Goal: Contribute content: Contribute content

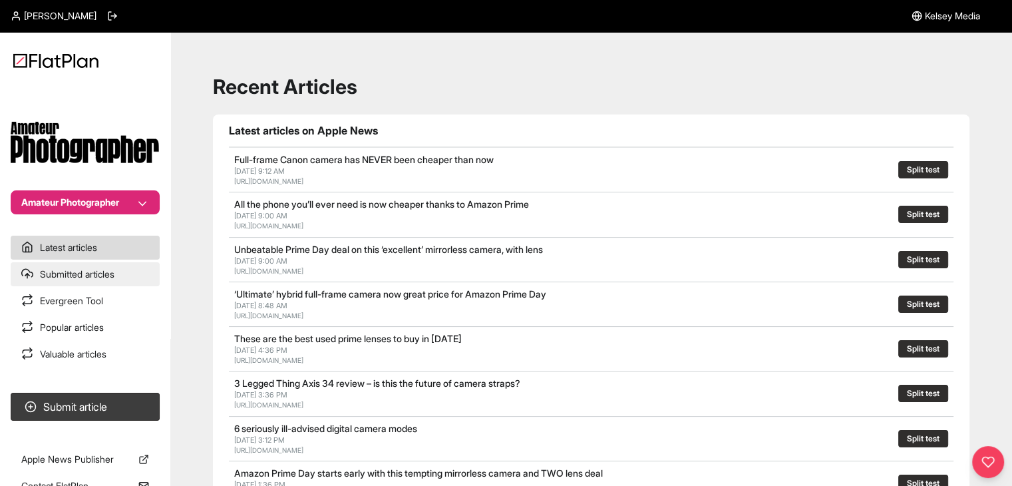
click at [83, 280] on link "Submitted articles" at bounding box center [85, 274] width 149 height 24
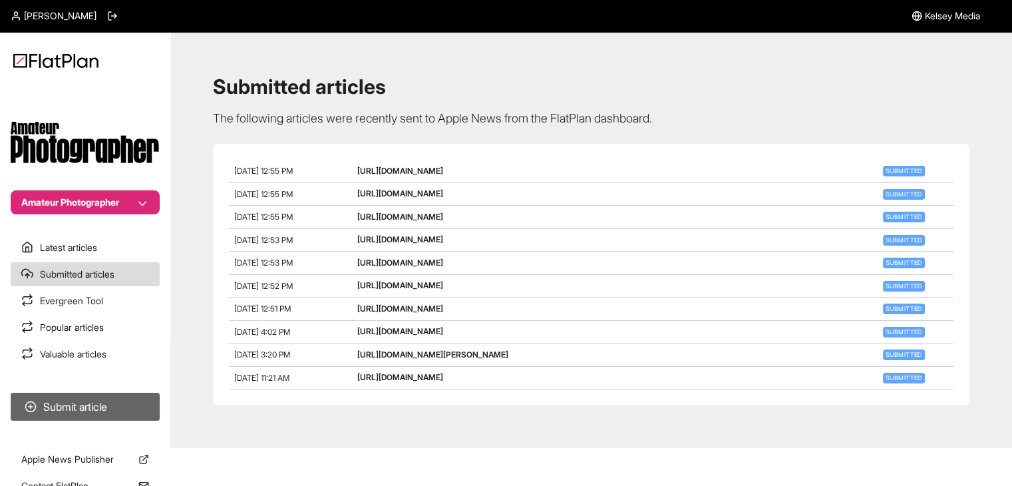
click at [136, 401] on button "Submit article" at bounding box center [85, 407] width 149 height 28
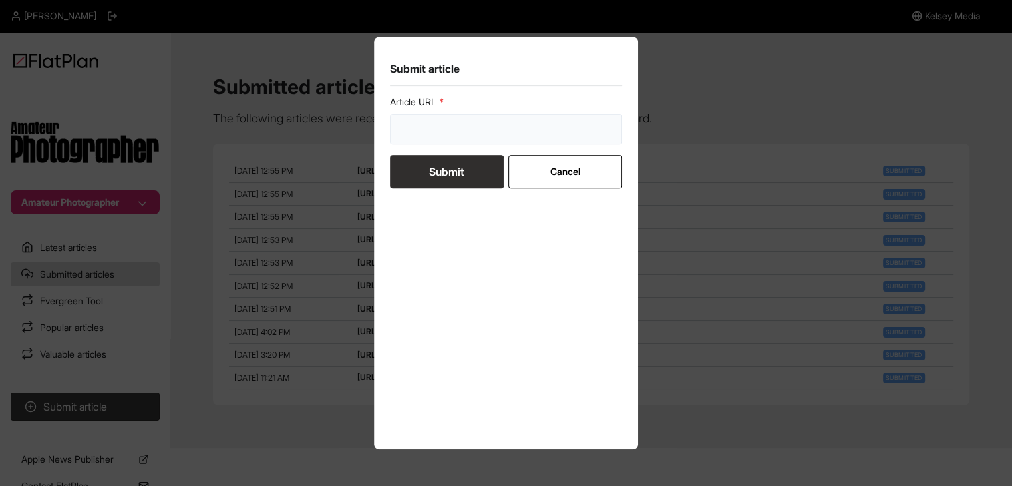
click at [430, 139] on input "url" at bounding box center [506, 129] width 233 height 31
paste input "https://amateurphotographer.com/latest/photo-news/lot-photography-advice-wrong/"
type input "https://amateurphotographer.com/latest/photo-news/lot-photography-advice-wrong/"
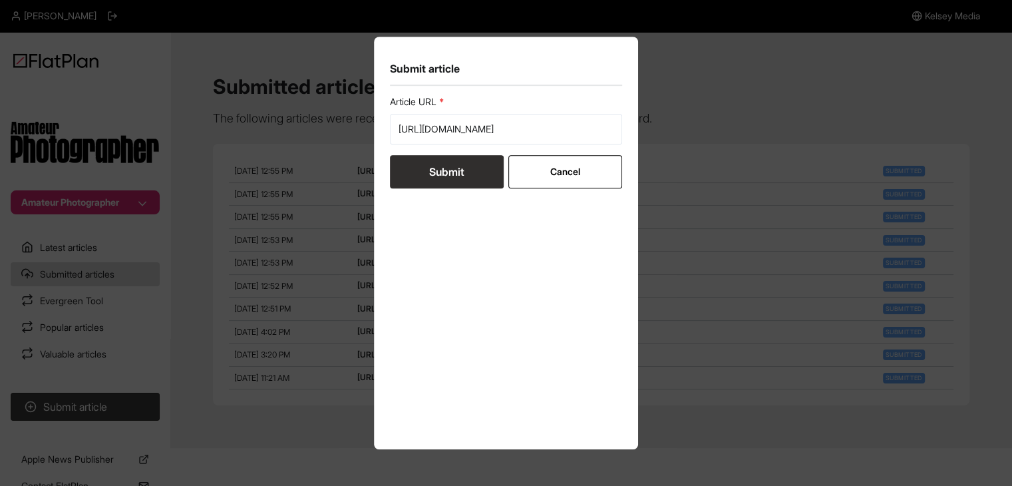
click at [433, 168] on button "Submit" at bounding box center [447, 171] width 114 height 33
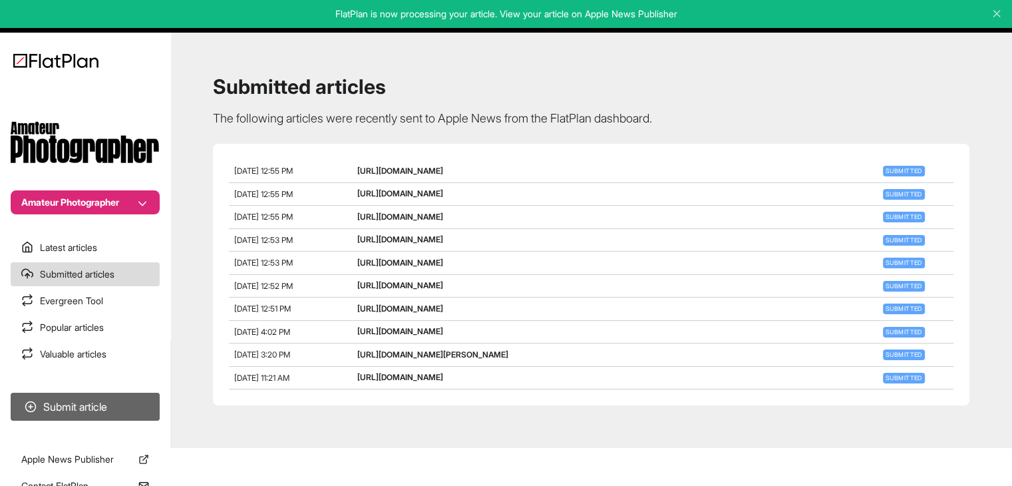
click at [136, 403] on button "Submit article" at bounding box center [85, 407] width 149 height 28
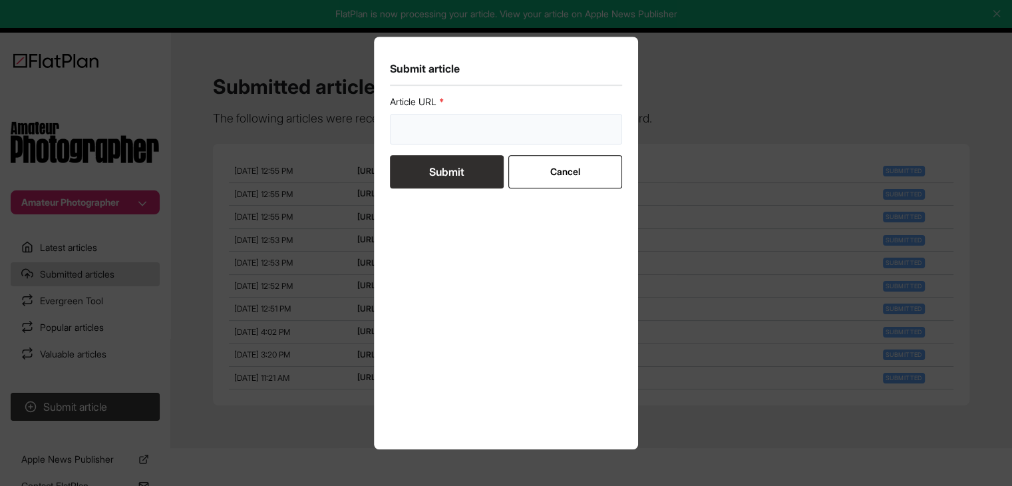
click at [478, 132] on input "url" at bounding box center [506, 129] width 233 height 31
paste input "https://amateurphotographer.com/latest/opinion/the-one-pro-feature-on-my-iphone…"
type input "https://amateurphotographer.com/latest/opinion/the-one-pro-feature-on-my-iphone…"
click at [479, 174] on button "Submit" at bounding box center [447, 171] width 114 height 33
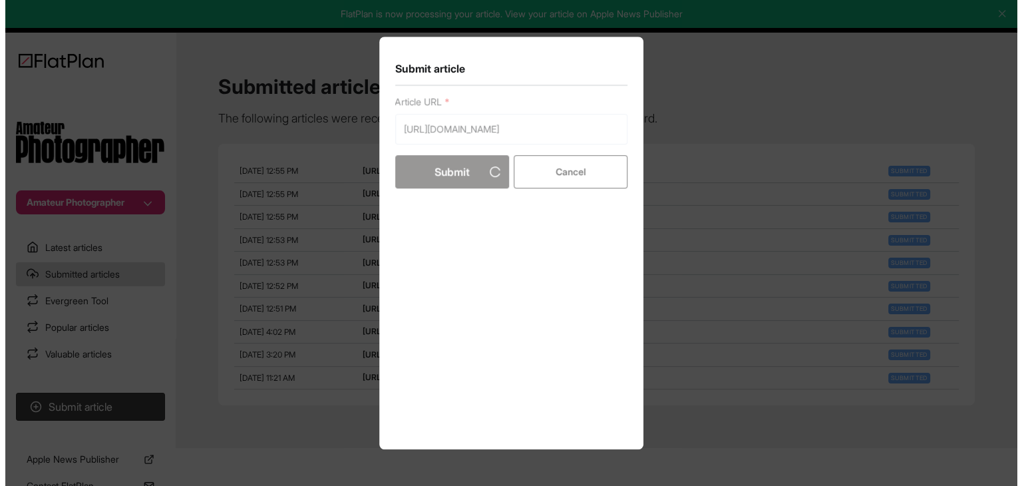
scroll to position [0, 0]
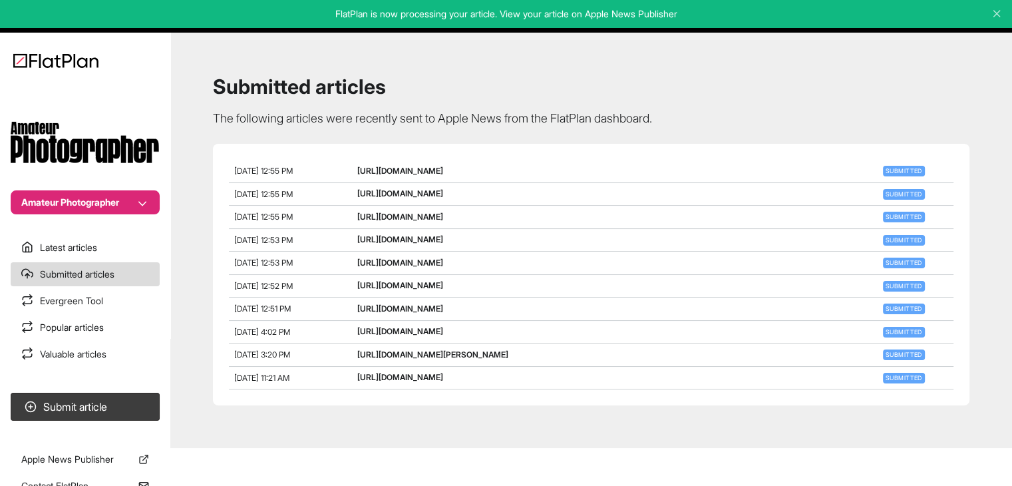
click at [94, 199] on button "Amateur Photographer" at bounding box center [85, 202] width 149 height 24
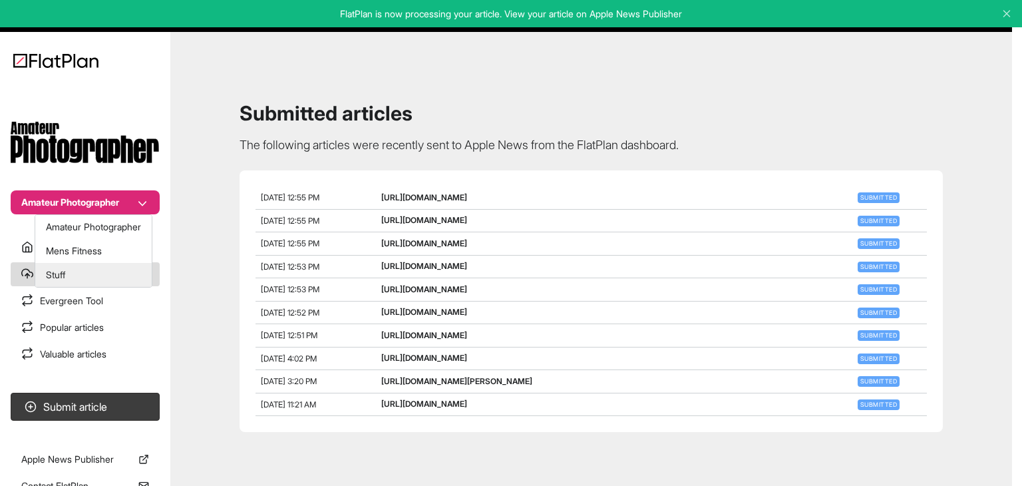
click at [71, 271] on button "Stuff" at bounding box center [93, 275] width 116 height 24
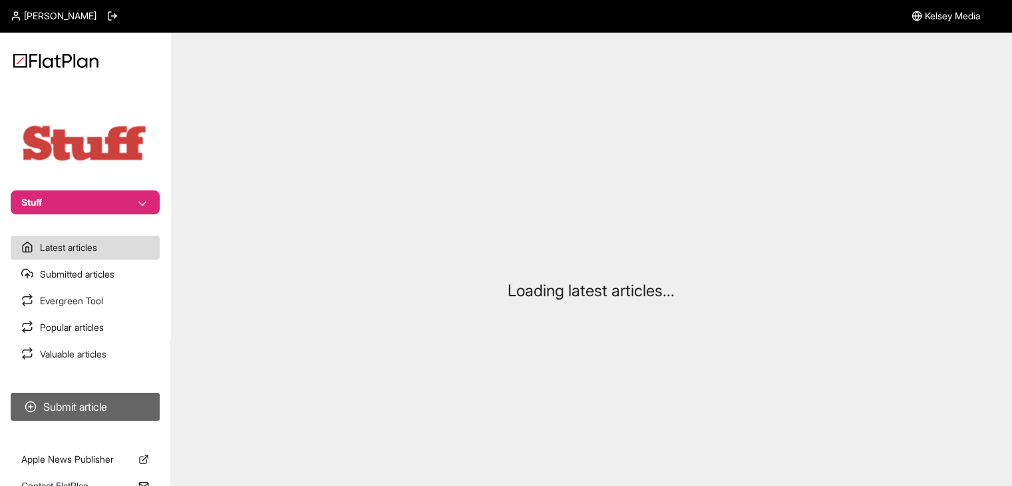
click at [96, 408] on button "Submit article" at bounding box center [85, 407] width 149 height 28
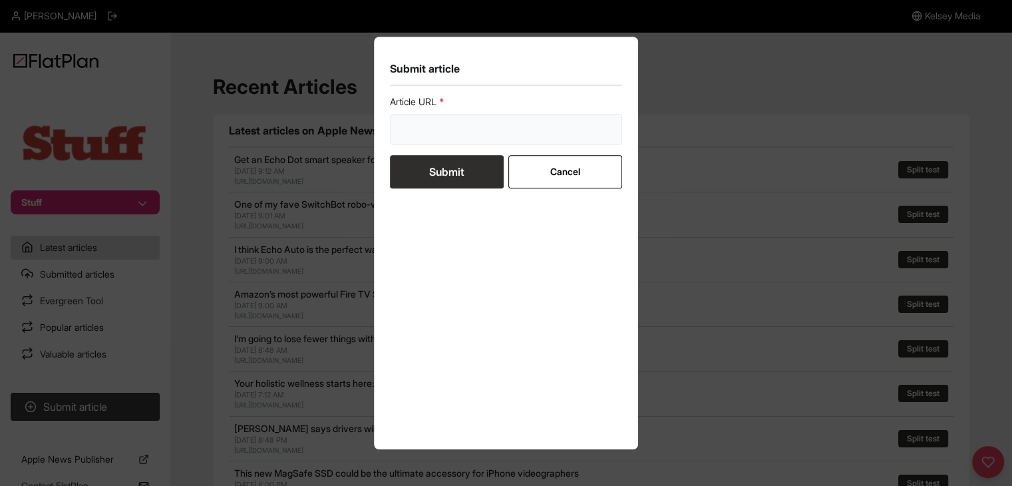
click at [437, 132] on input "url" at bounding box center [506, 129] width 233 height 31
paste input "[URL][DOMAIN_NAME]"
type input "[URL][DOMAIN_NAME]"
click at [436, 164] on button "Submit" at bounding box center [447, 171] width 114 height 33
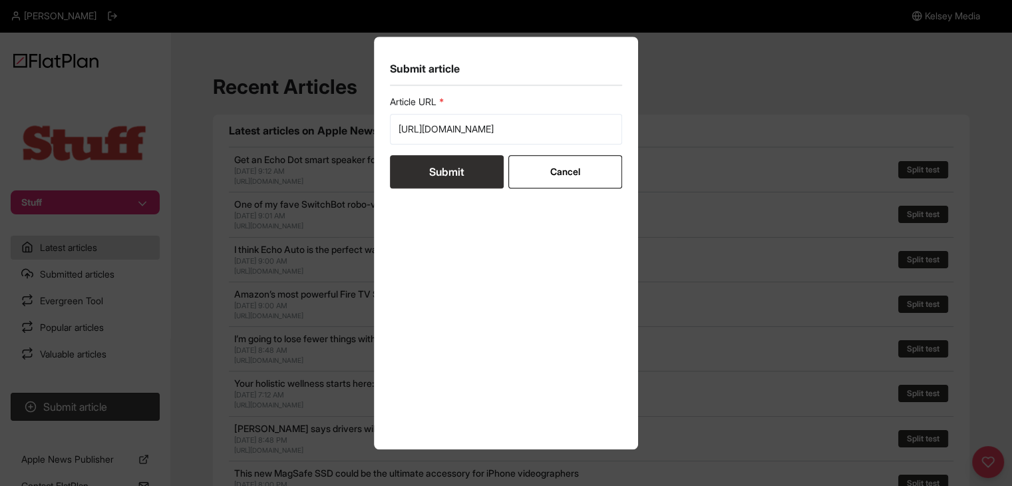
scroll to position [0, 0]
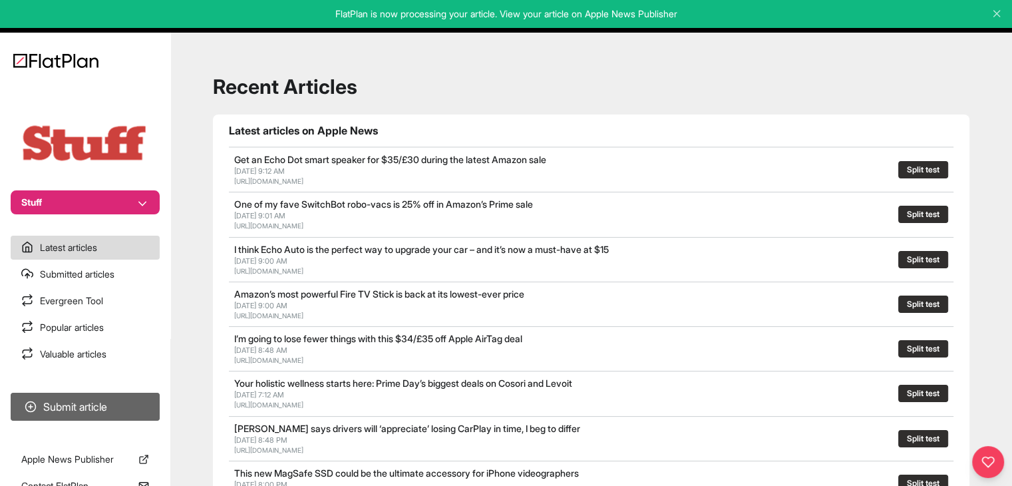
click at [73, 398] on button "Submit article" at bounding box center [85, 407] width 149 height 28
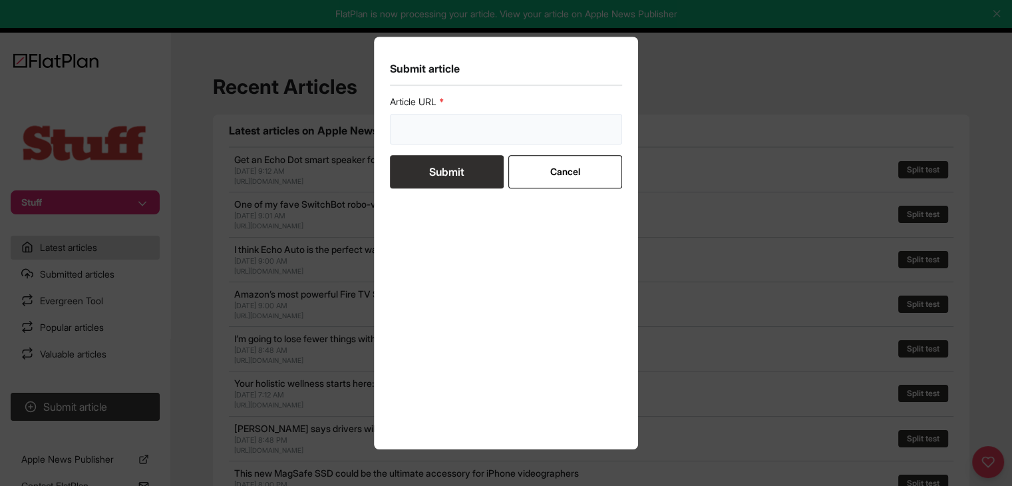
click at [446, 127] on input "url" at bounding box center [506, 129] width 233 height 31
paste input "[URL][DOMAIN_NAME]"
type input "[URL][DOMAIN_NAME]"
click at [431, 176] on button "Submit" at bounding box center [447, 171] width 114 height 33
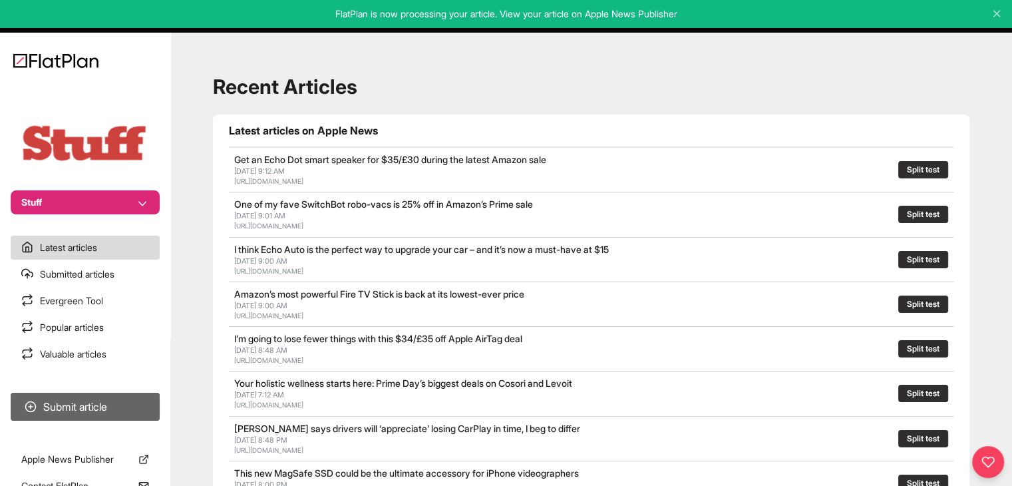
click at [147, 400] on button "Submit article" at bounding box center [85, 407] width 149 height 28
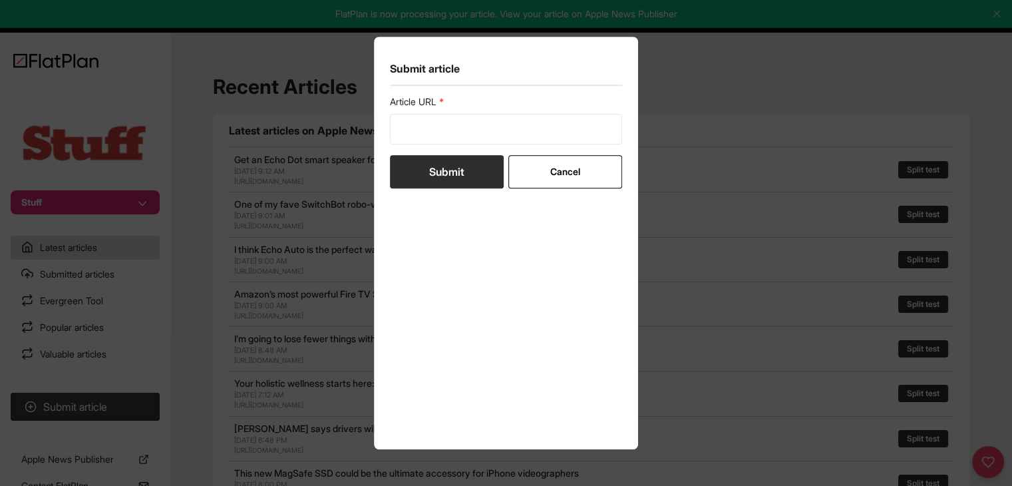
click at [423, 147] on form "Article URL Submit Cancel" at bounding box center [506, 141] width 233 height 93
click at [428, 128] on input "url" at bounding box center [506, 129] width 233 height 31
paste input "[URL][DOMAIN_NAME]"
type input "[URL][DOMAIN_NAME]"
click at [426, 166] on button "Submit" at bounding box center [447, 171] width 114 height 33
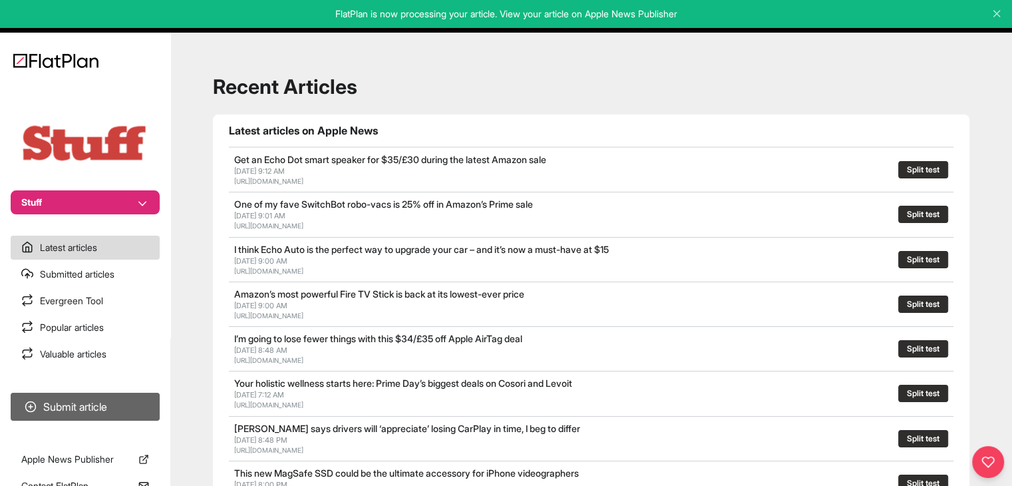
click at [143, 400] on button "Submit article" at bounding box center [85, 407] width 149 height 28
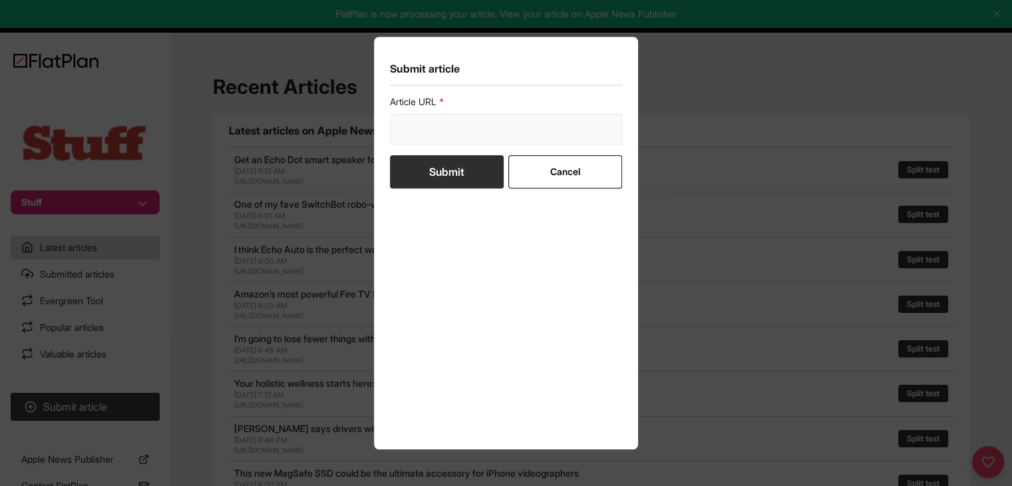
click at [439, 126] on input "url" at bounding box center [506, 129] width 233 height 31
paste input "[URL][DOMAIN_NAME]"
type input "[URL][DOMAIN_NAME]"
click at [445, 172] on button "Submit" at bounding box center [447, 171] width 114 height 33
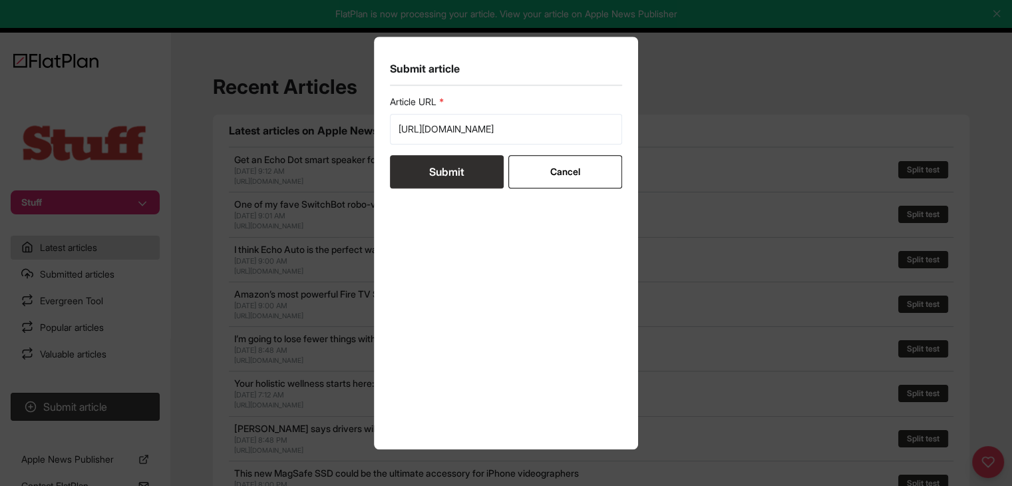
scroll to position [0, 0]
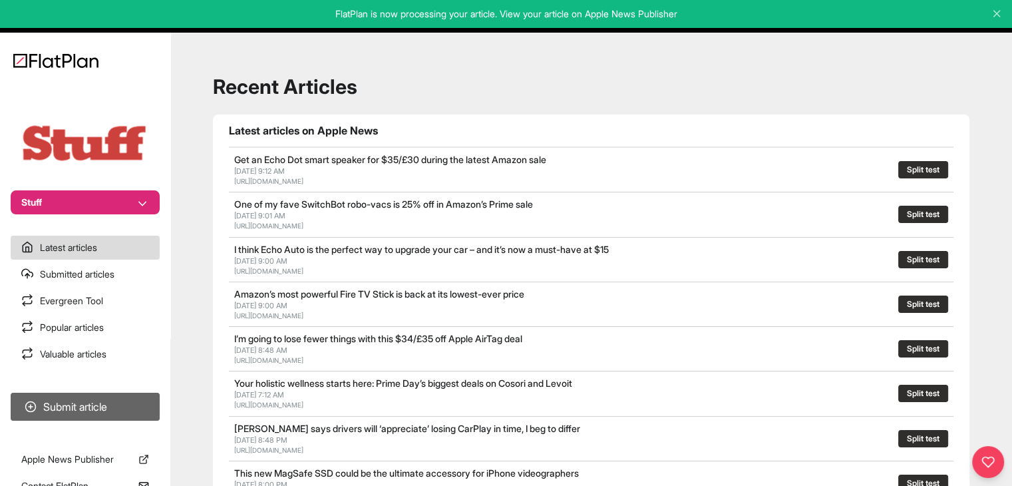
click at [128, 397] on button "Submit article" at bounding box center [85, 407] width 149 height 28
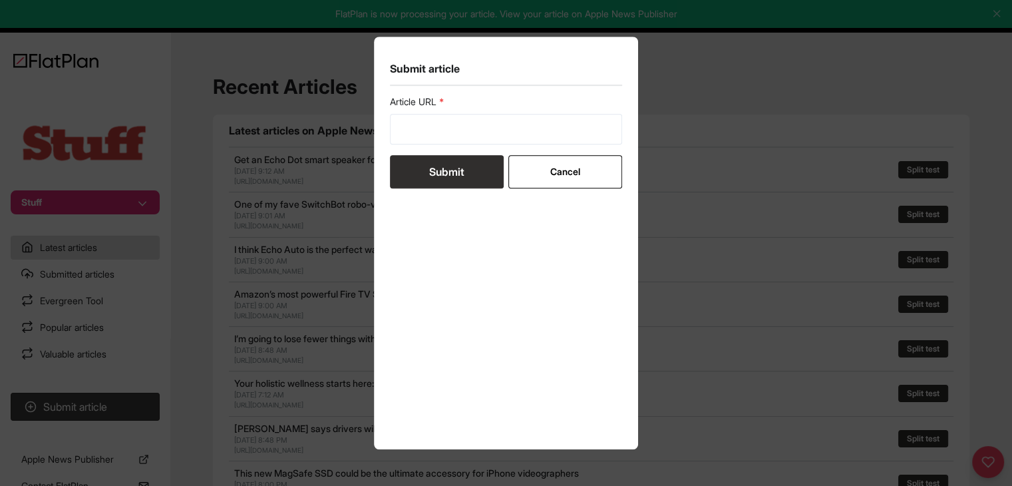
click at [456, 153] on form "Article URL Submit Cancel" at bounding box center [506, 141] width 233 height 93
click at [455, 142] on input "url" at bounding box center [506, 129] width 233 height 31
paste input "[URL][DOMAIN_NAME]"
type input "[URL][DOMAIN_NAME]"
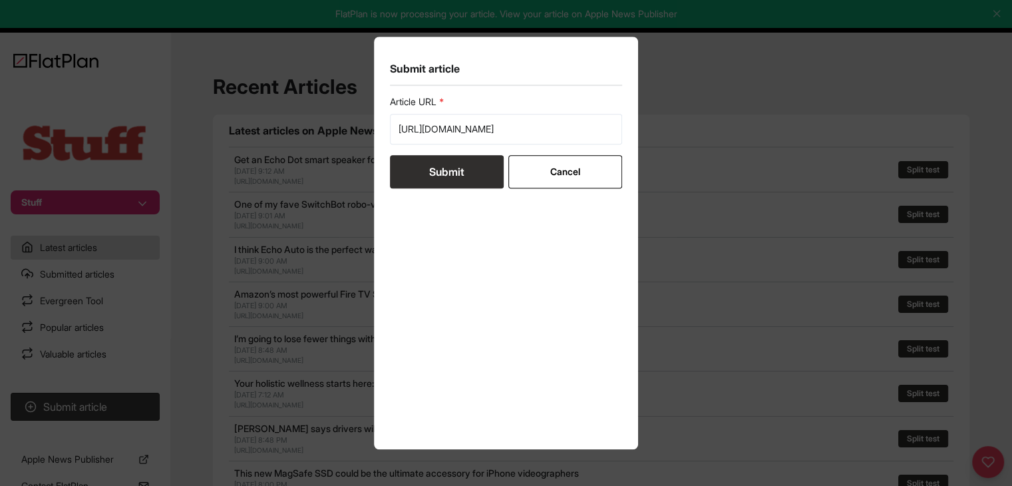
click at [451, 174] on button "Submit" at bounding box center [447, 171] width 114 height 33
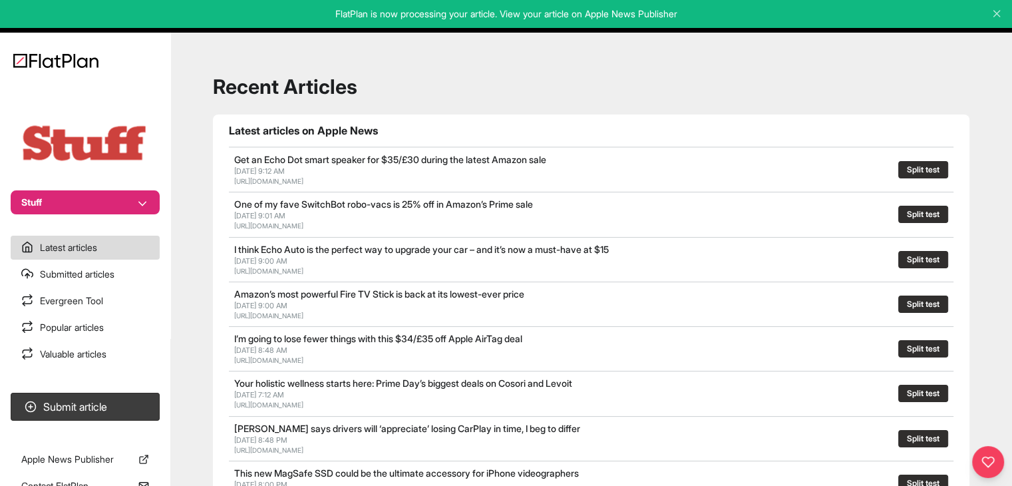
click at [112, 200] on button "Stuff" at bounding box center [85, 202] width 149 height 24
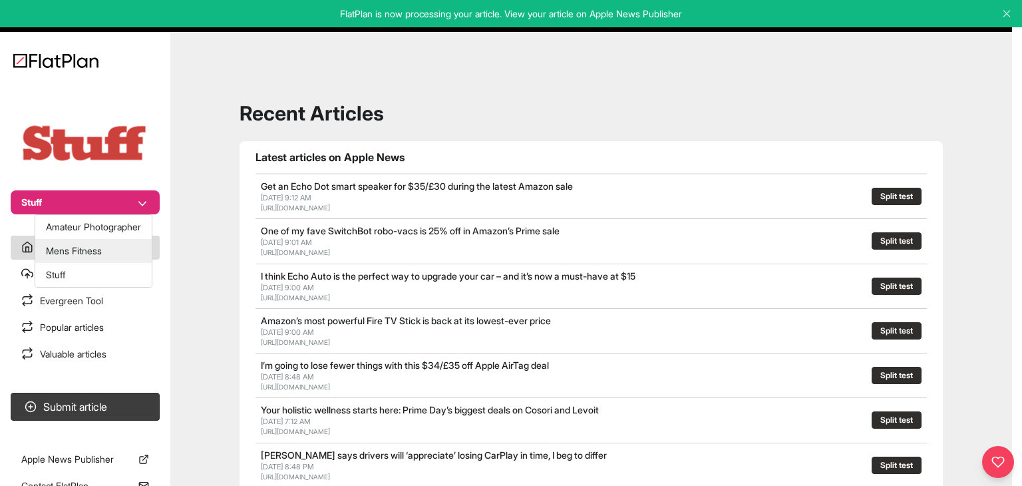
click at [114, 250] on button "Mens Fitness" at bounding box center [93, 251] width 116 height 24
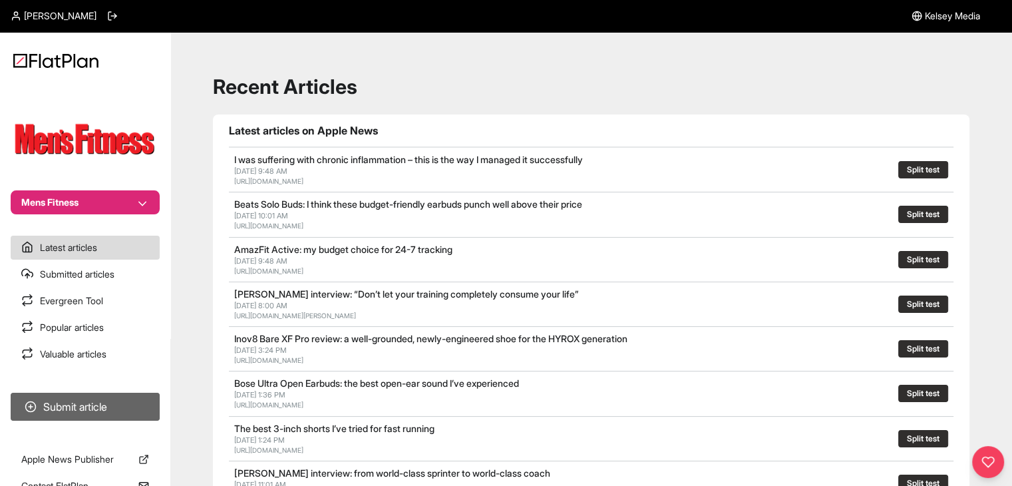
click at [116, 397] on button "Submit article" at bounding box center [85, 407] width 149 height 28
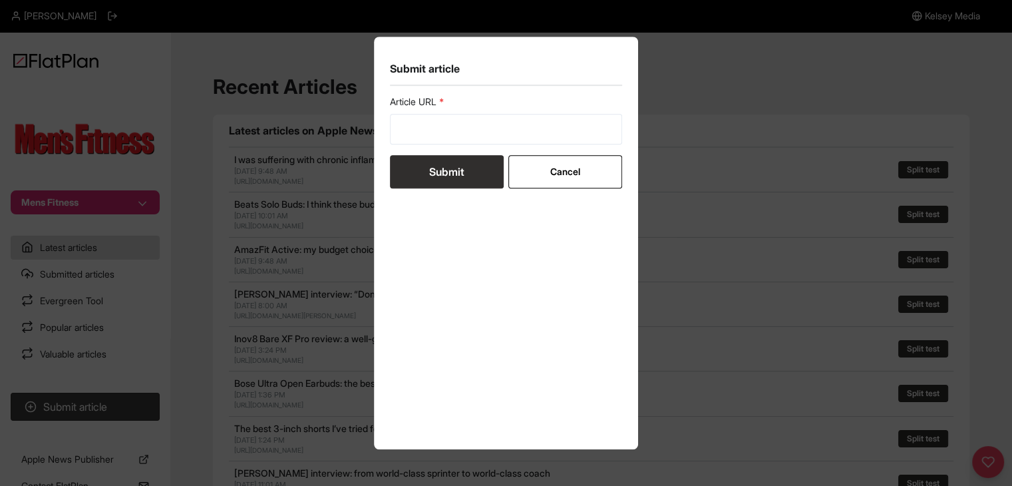
click at [458, 112] on div "Article URL" at bounding box center [506, 119] width 233 height 49
click at [448, 136] on input "url" at bounding box center [506, 129] width 233 height 31
paste input "https://mensfitness.co.uk/news/spencer-matthews-triathlon/"
type input "https://mensfitness.co.uk/news/spencer-matthews-triathlon/"
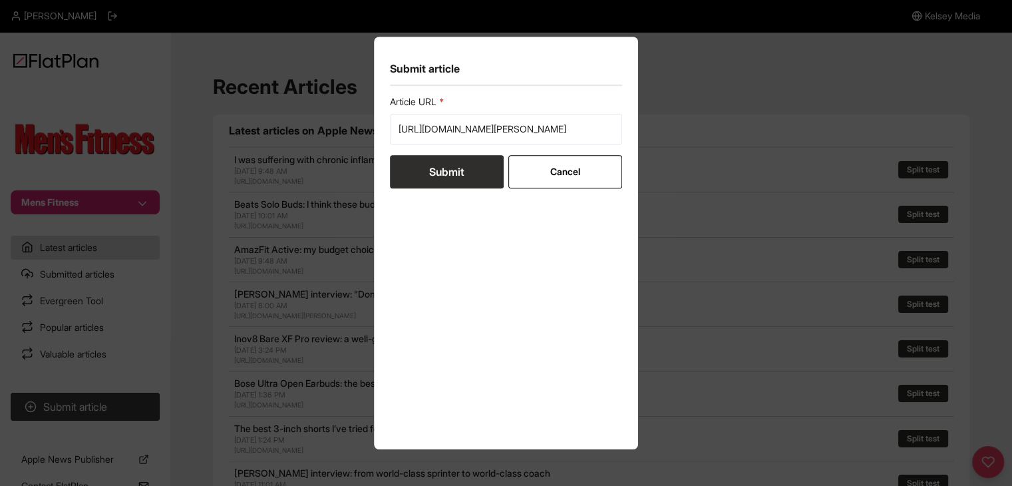
click at [439, 168] on button "Submit" at bounding box center [447, 171] width 114 height 33
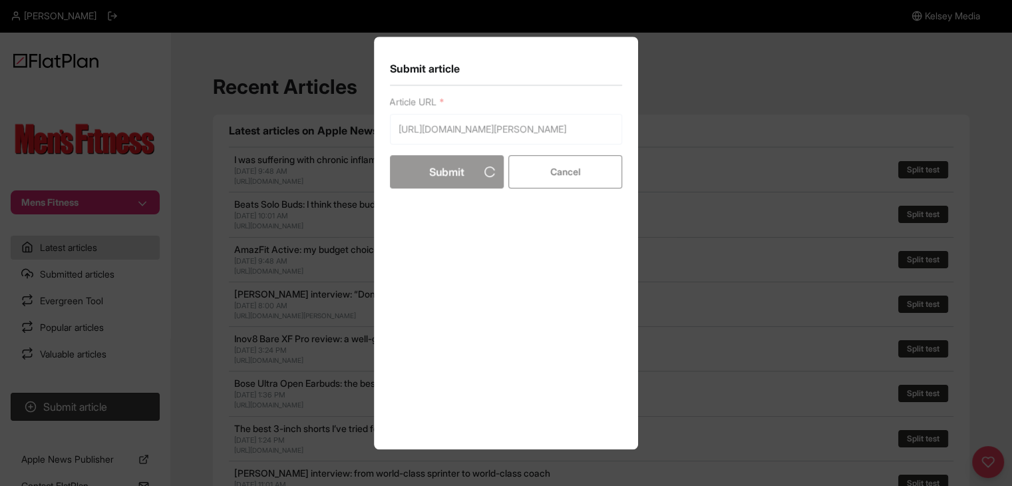
scroll to position [0, 0]
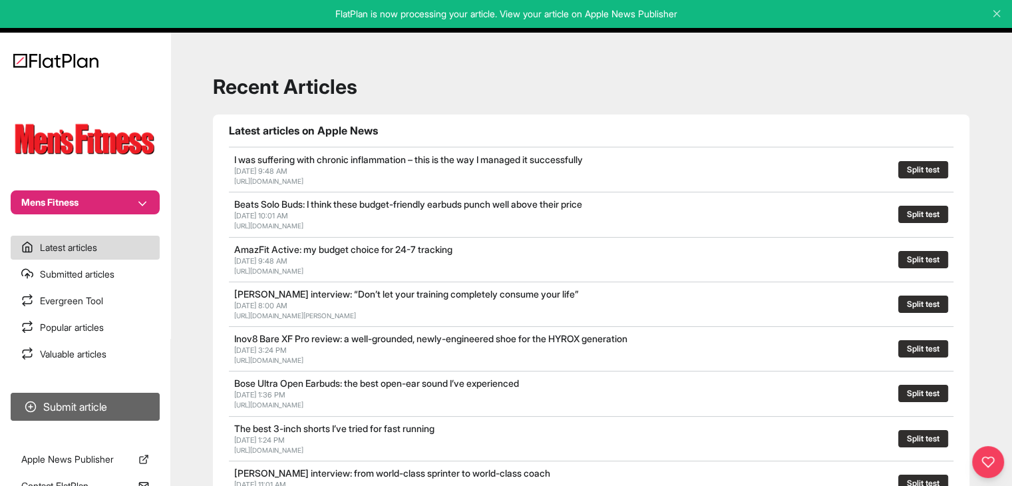
click at [130, 405] on button "Submit article" at bounding box center [85, 407] width 149 height 28
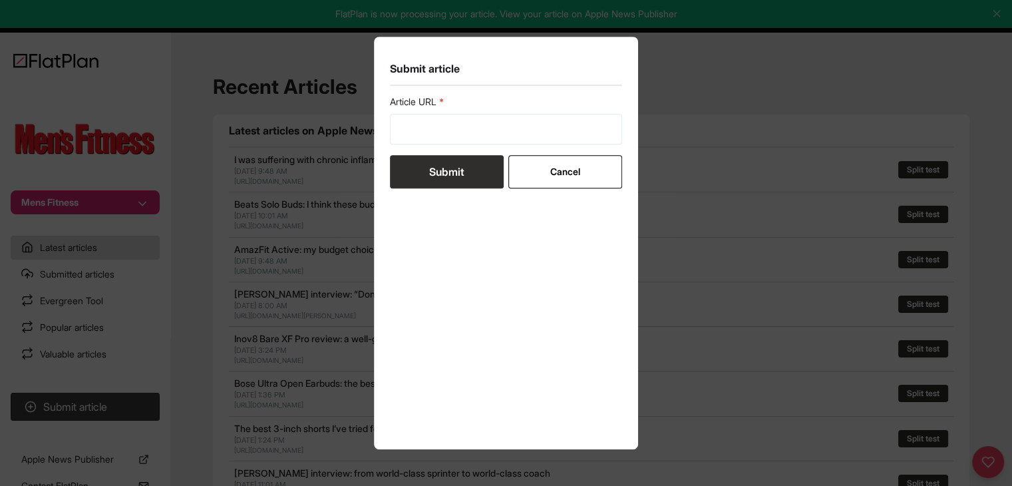
click at [458, 91] on section "Submit article Article URL Submit Cancel" at bounding box center [506, 243] width 265 height 413
click at [452, 119] on input "url" at bounding box center [506, 129] width 233 height 31
paste input "https://mensfitness.co.uk/review/best-sweatpants/"
type input "https://mensfitness.co.uk/review/best-sweatpants/"
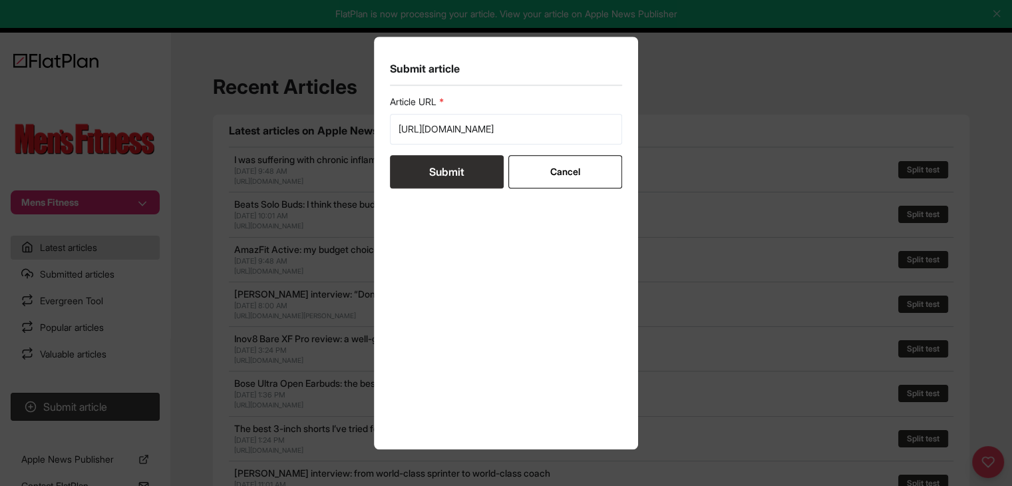
click at [454, 173] on button "Submit" at bounding box center [447, 171] width 114 height 33
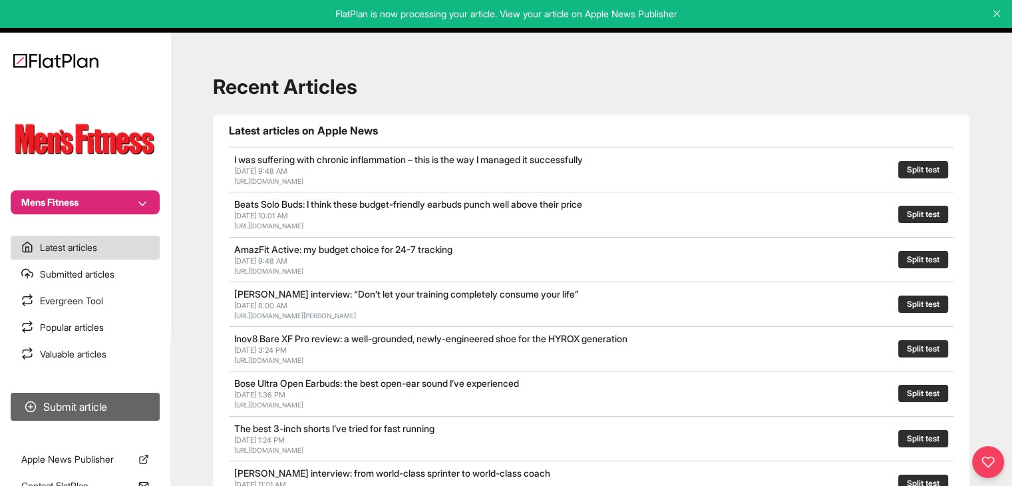
click at [148, 403] on button "Submit article" at bounding box center [85, 407] width 149 height 28
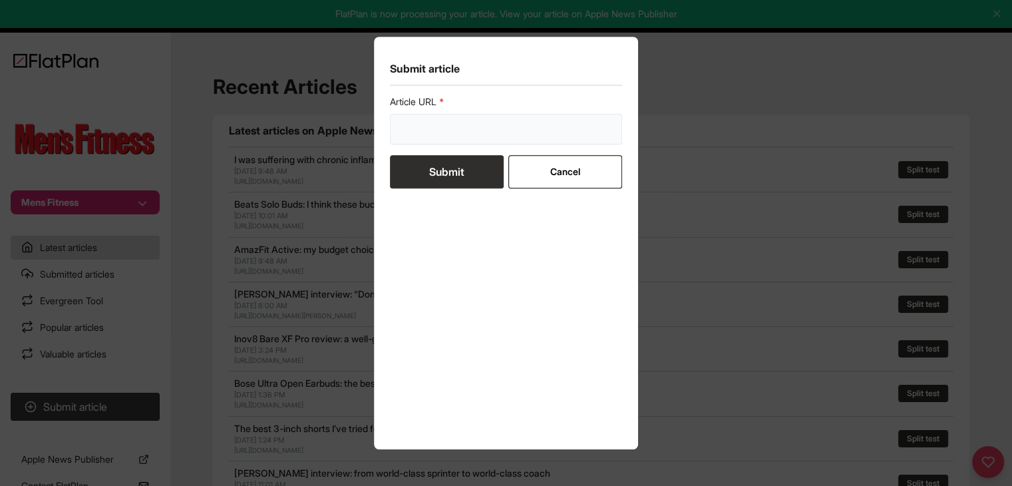
click at [454, 131] on input "url" at bounding box center [506, 129] width 233 height 31
paste input "https://mensfitness.co.uk/review/best-3-inch-shorts/"
type input "https://mensfitness.co.uk/review/best-3-inch-shorts/"
click at [448, 166] on button "Submit" at bounding box center [447, 171] width 114 height 33
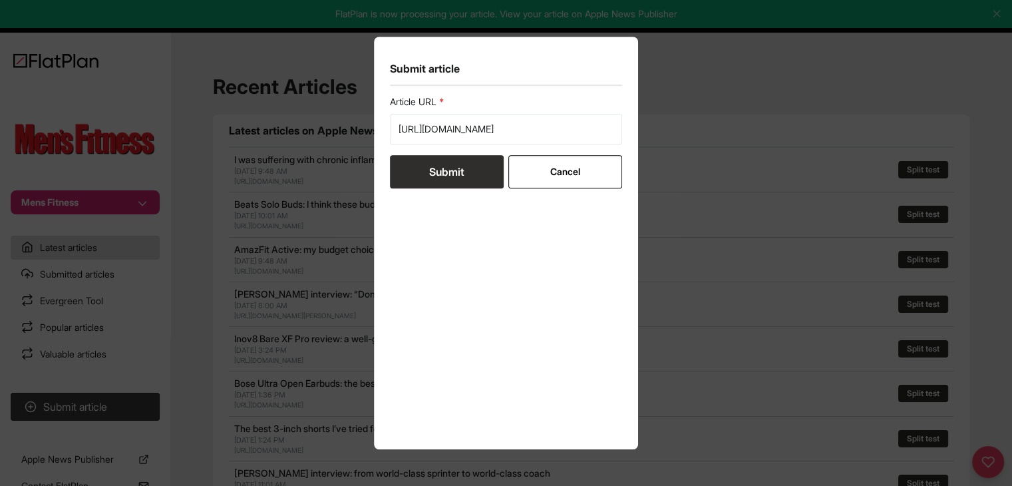
scroll to position [0, 0]
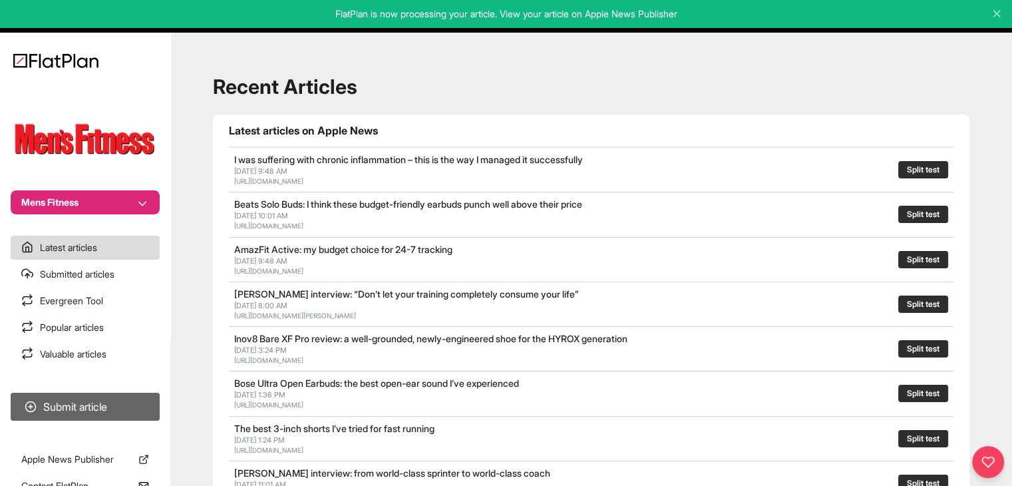
click at [120, 405] on button "Submit article" at bounding box center [85, 407] width 149 height 28
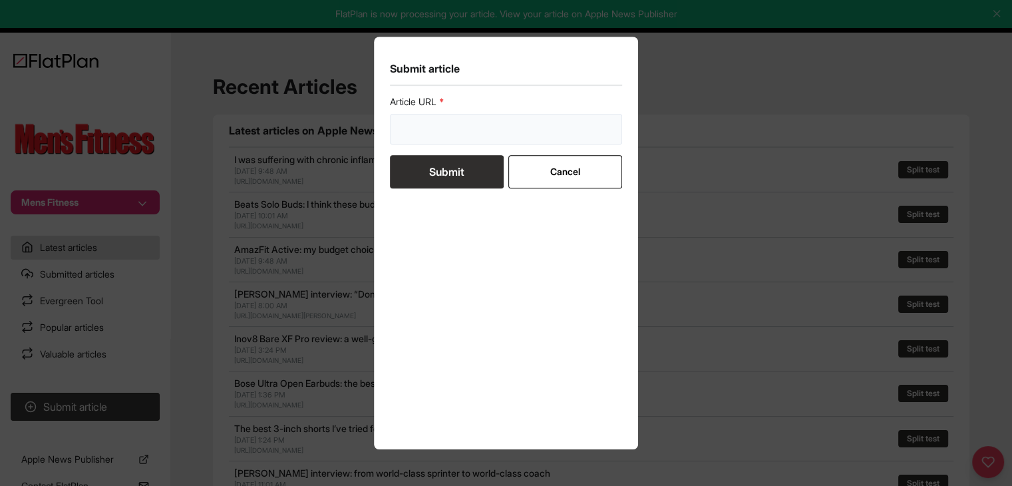
click at [506, 130] on input "url" at bounding box center [506, 129] width 233 height 31
paste input "https://mensfitness.co.uk/review/best-blenders/"
type input "https://mensfitness.co.uk/review/best-blenders/"
click at [443, 181] on button "Submit" at bounding box center [447, 171] width 114 height 33
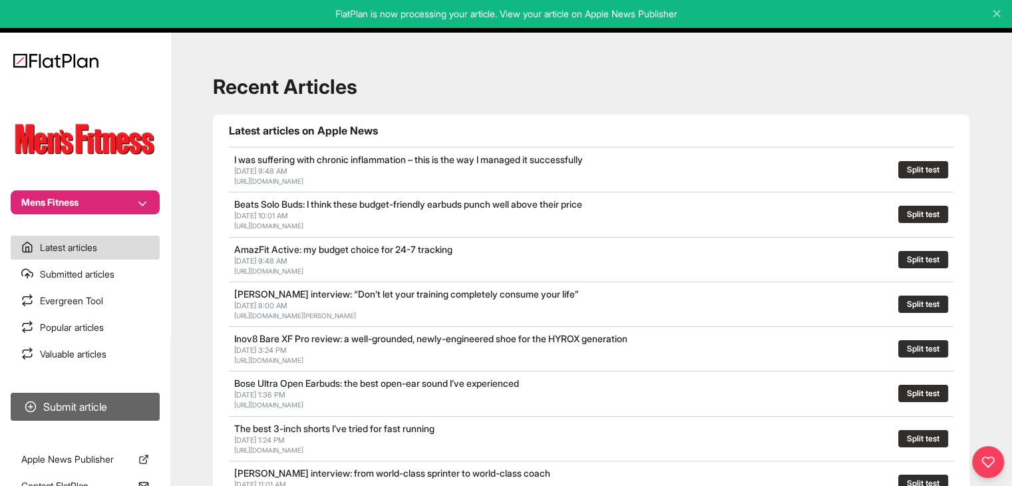
click at [142, 408] on button "Submit article" at bounding box center [85, 407] width 149 height 28
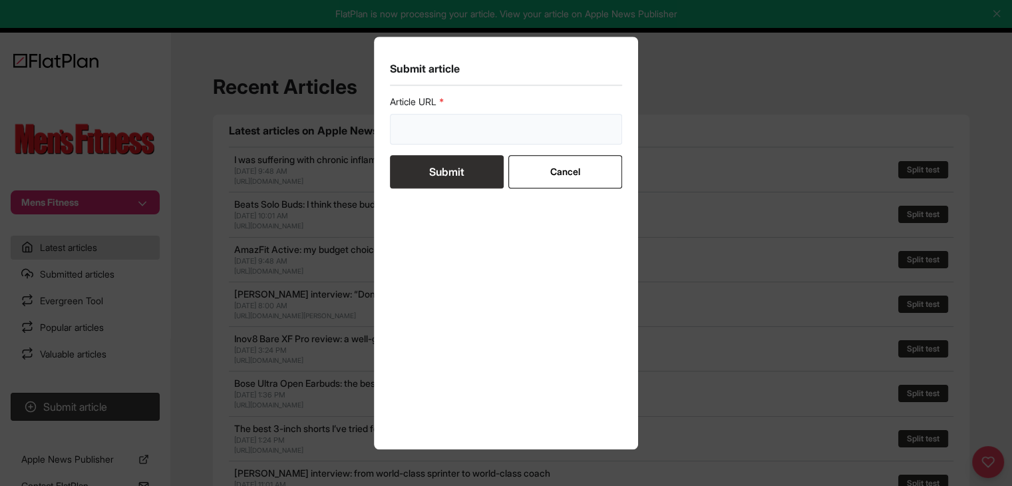
click at [444, 124] on input "url" at bounding box center [506, 129] width 233 height 31
paste input "https://mensfitness.co.uk/review/best-fitness-watches/"
type input "https://mensfitness.co.uk/review/best-fitness-watches/"
click at [447, 168] on button "Submit" at bounding box center [447, 171] width 114 height 33
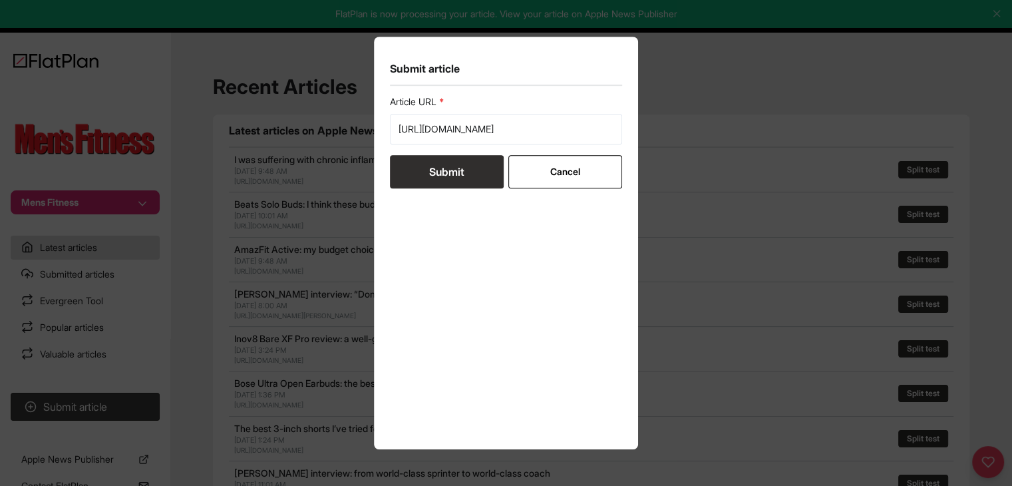
scroll to position [0, 0]
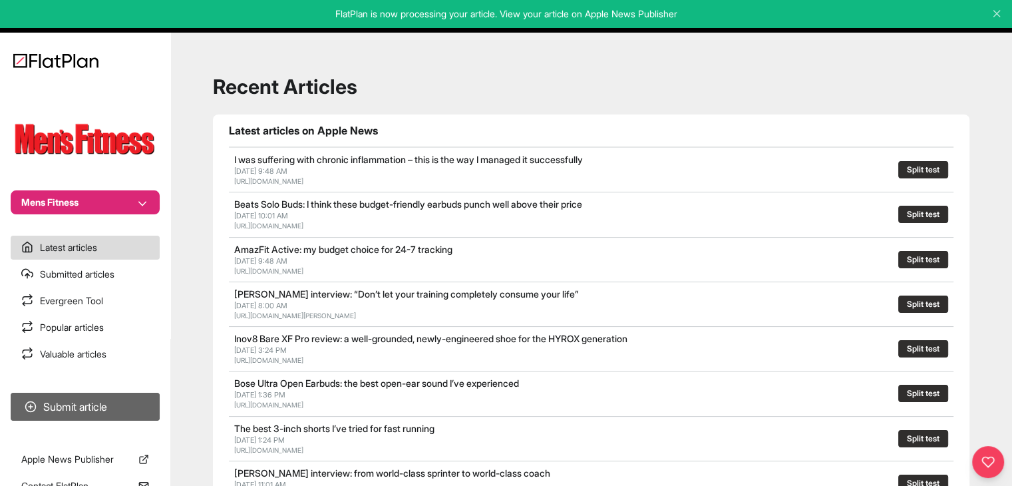
click at [108, 407] on button "Submit article" at bounding box center [85, 407] width 149 height 28
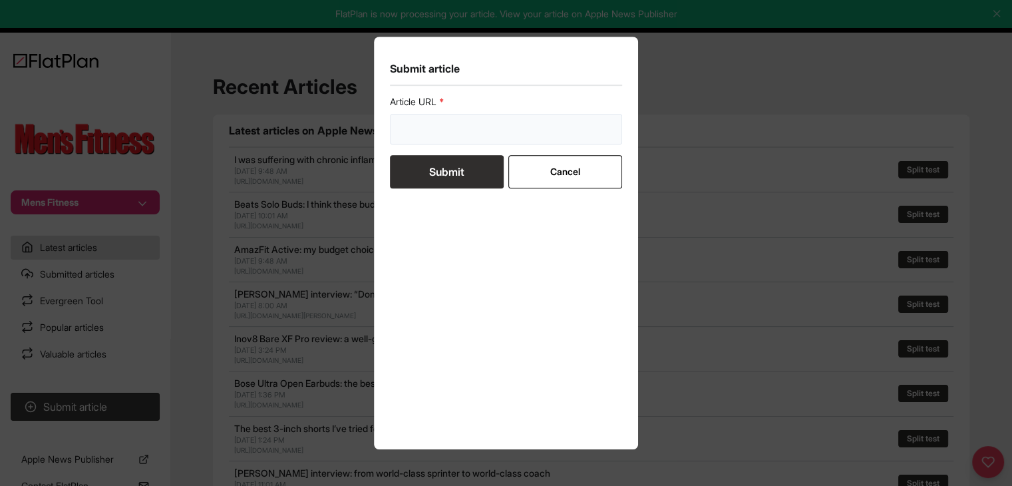
click at [413, 133] on input "url" at bounding box center [506, 129] width 233 height 31
paste input "https://mensfitness.co.uk/review/best-workout-headphones/"
type input "https://mensfitness.co.uk/review/best-workout-headphones/"
click at [436, 181] on button "Submit" at bounding box center [447, 171] width 114 height 33
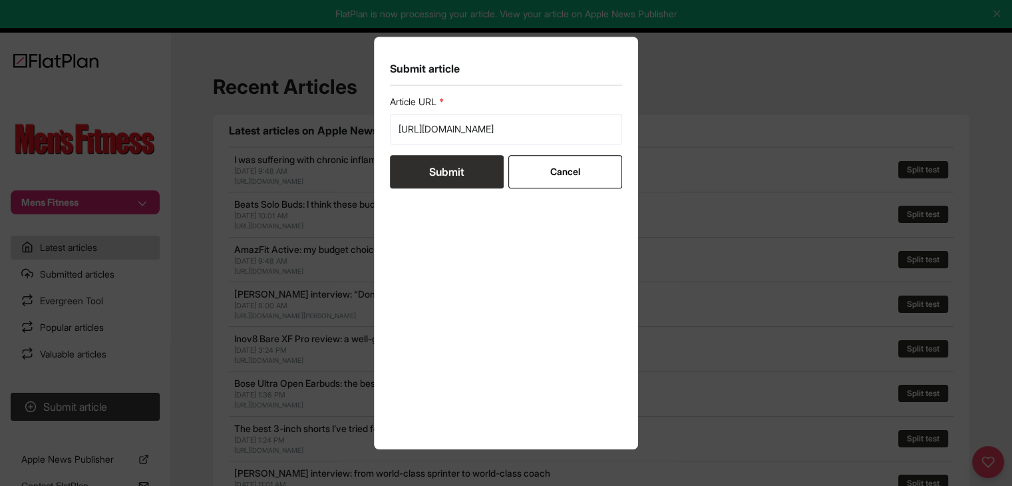
scroll to position [0, 0]
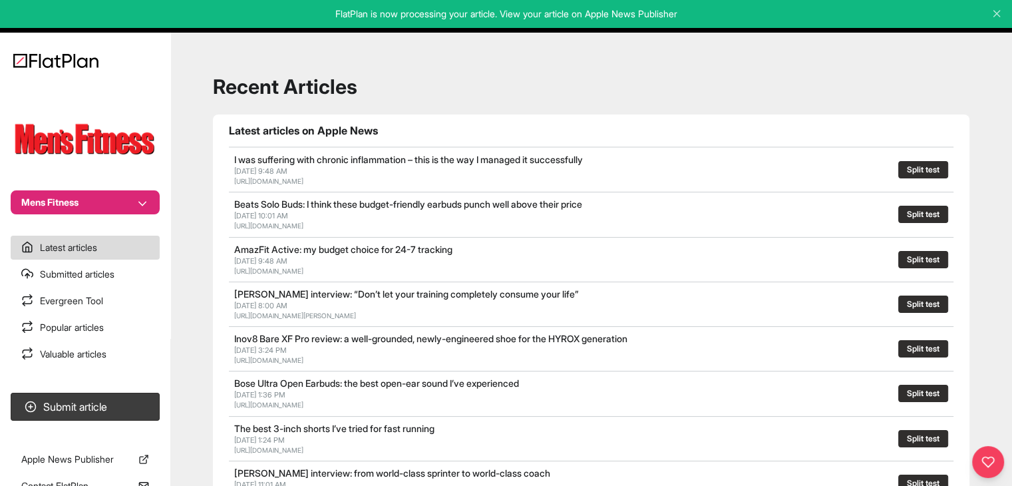
click at [88, 209] on button "Mens Fitness" at bounding box center [85, 202] width 149 height 24
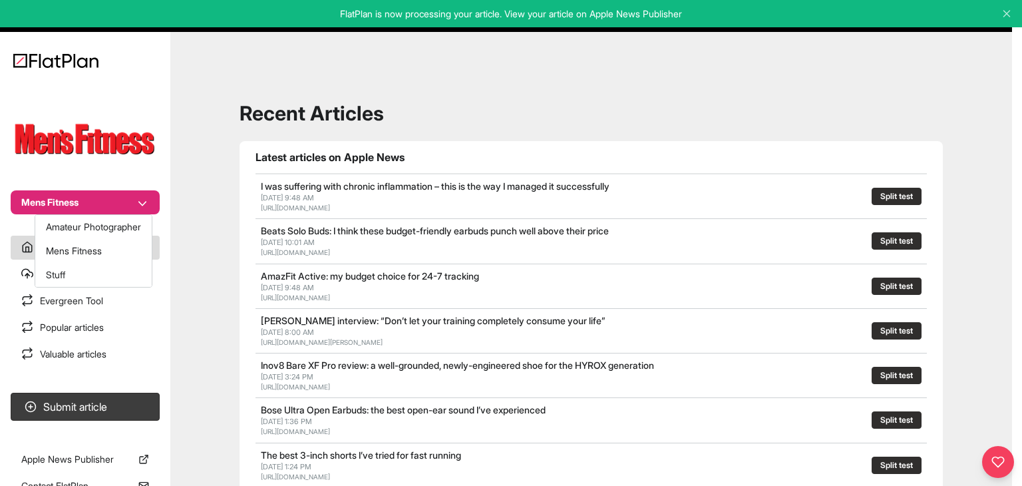
click at [128, 204] on button "Mens Fitness" at bounding box center [85, 202] width 149 height 24
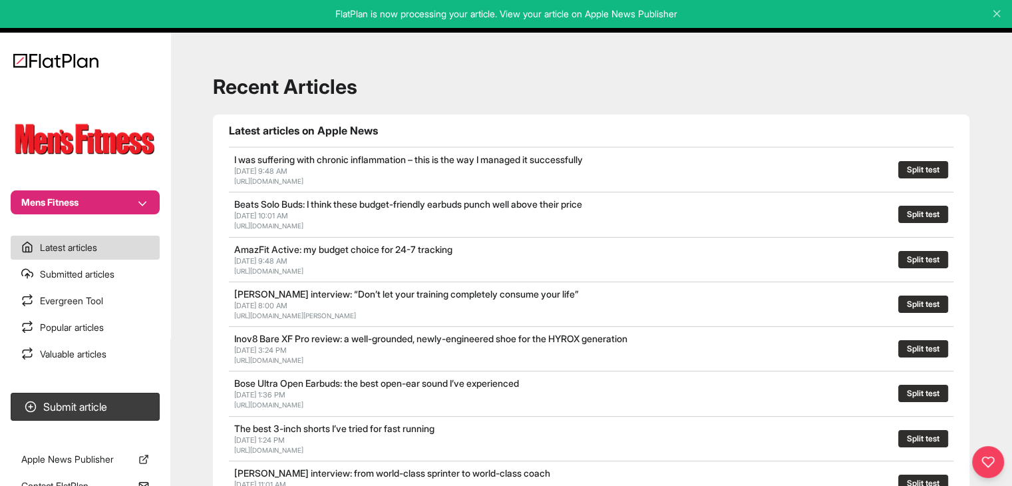
click at [102, 204] on button "Mens Fitness" at bounding box center [85, 202] width 149 height 24
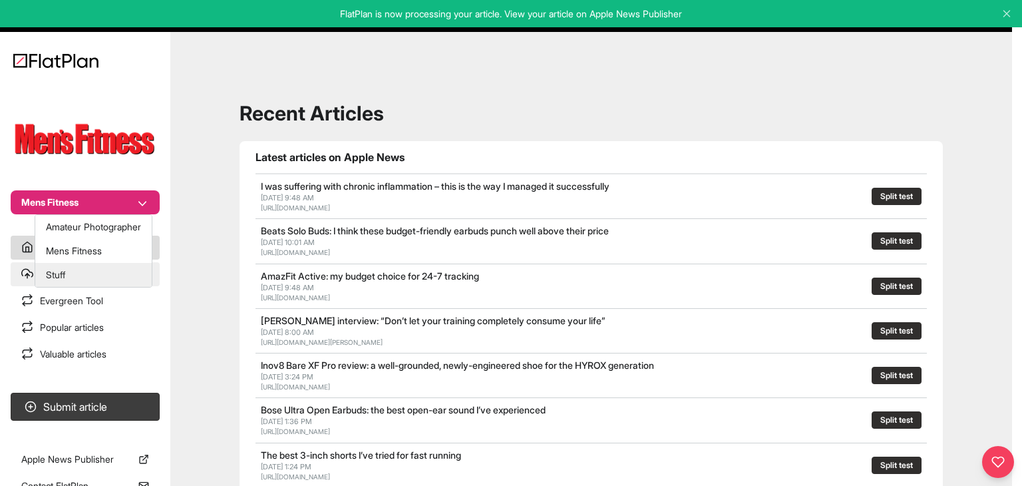
drag, startPoint x: 104, startPoint y: 269, endPoint x: 116, endPoint y: 265, distance: 13.3
click at [104, 269] on button "Stuff" at bounding box center [93, 275] width 116 height 24
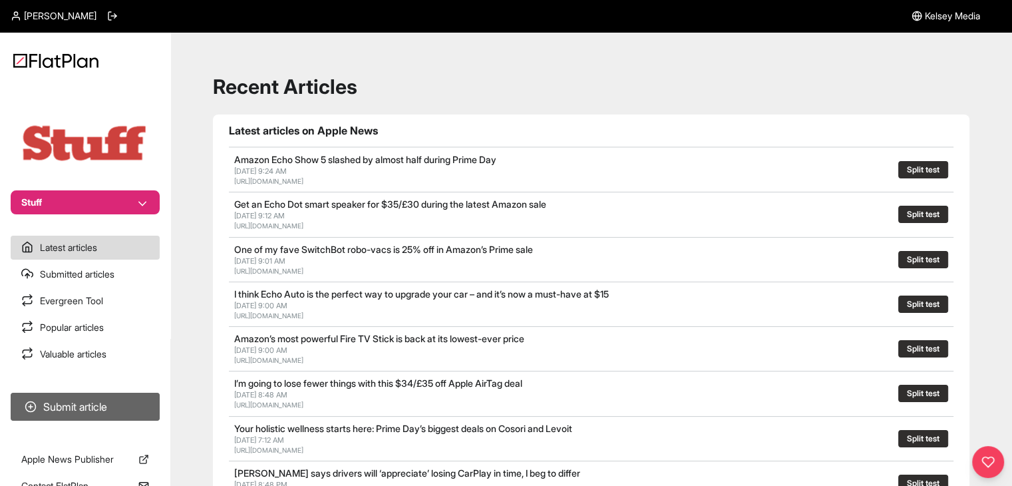
click at [85, 413] on button "Submit article" at bounding box center [85, 407] width 149 height 28
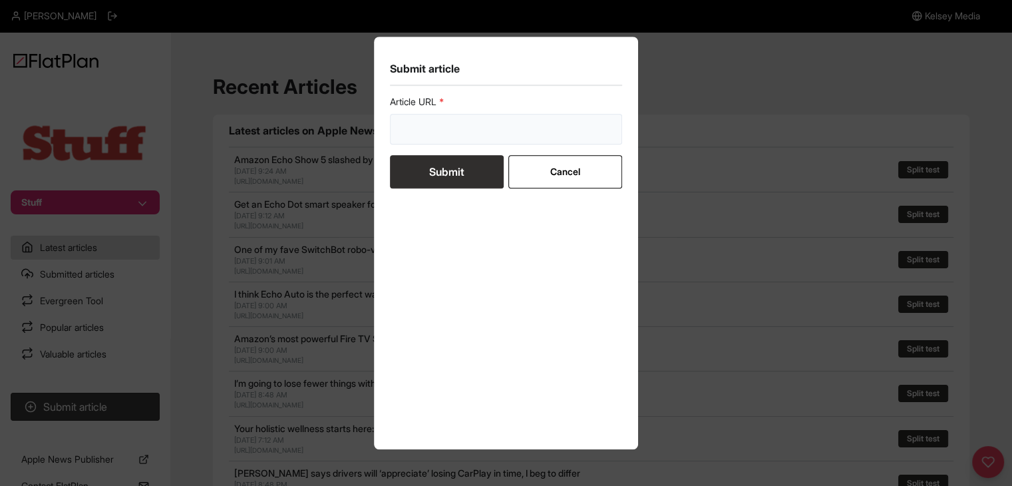
click at [430, 127] on input "url" at bounding box center [506, 129] width 233 height 31
paste input "[URL][DOMAIN_NAME]"
type input "[URL][DOMAIN_NAME]"
click at [427, 160] on button "Submit" at bounding box center [447, 171] width 114 height 33
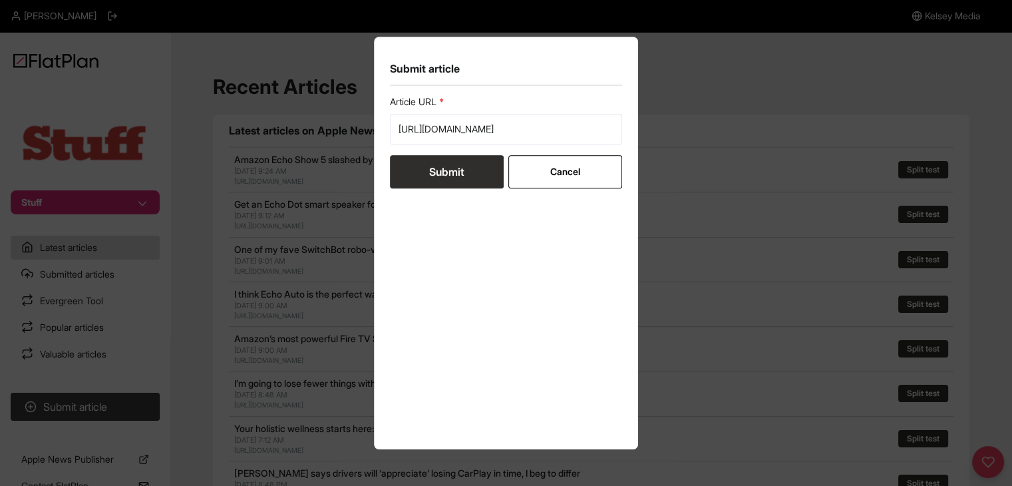
scroll to position [0, 0]
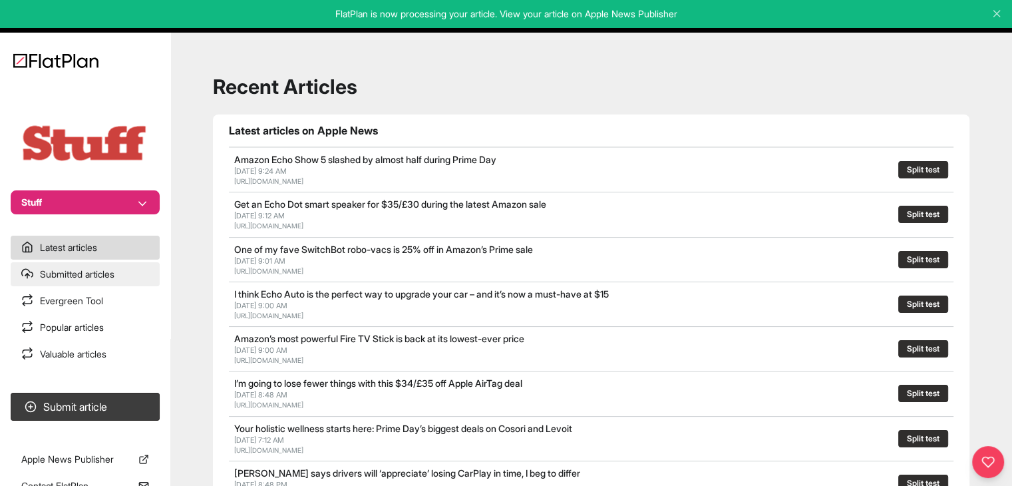
click at [136, 277] on link "Submitted articles" at bounding box center [85, 274] width 149 height 24
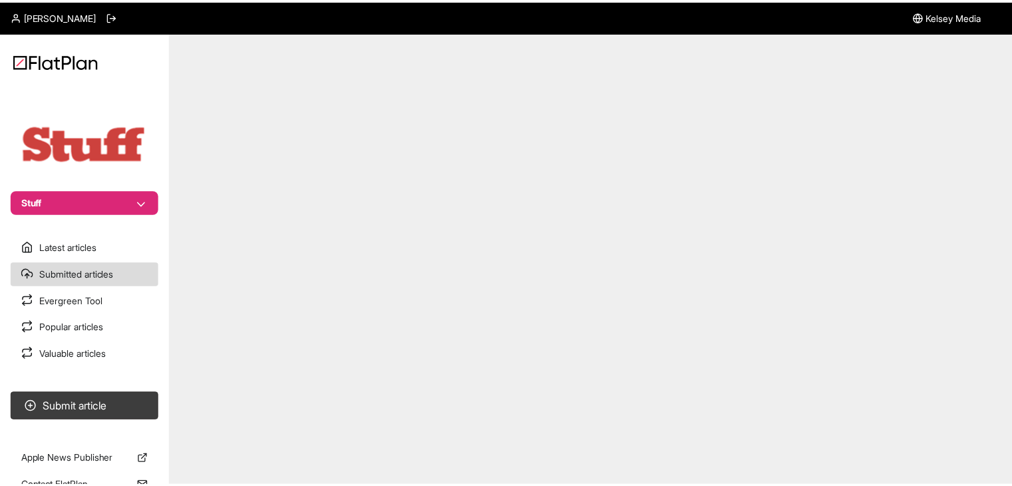
scroll to position [8, 0]
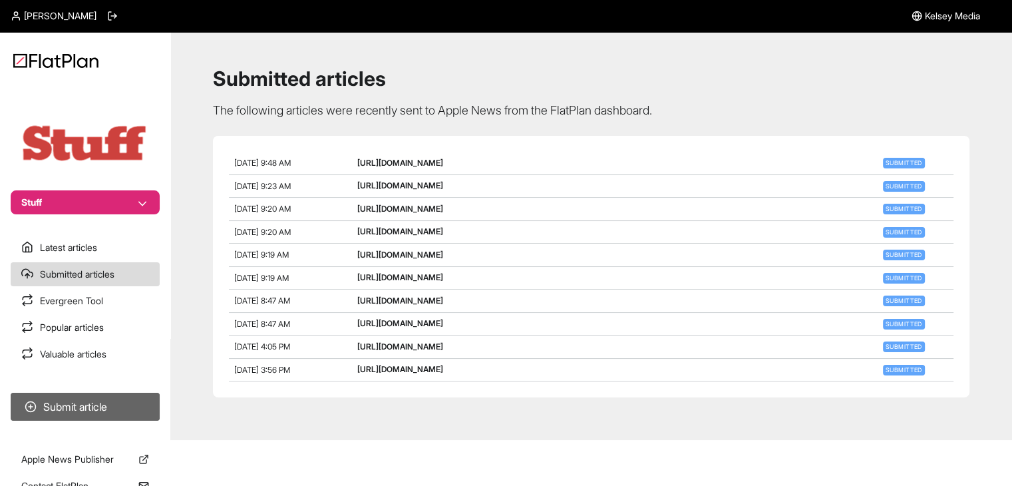
click at [76, 402] on button "Submit article" at bounding box center [85, 407] width 149 height 28
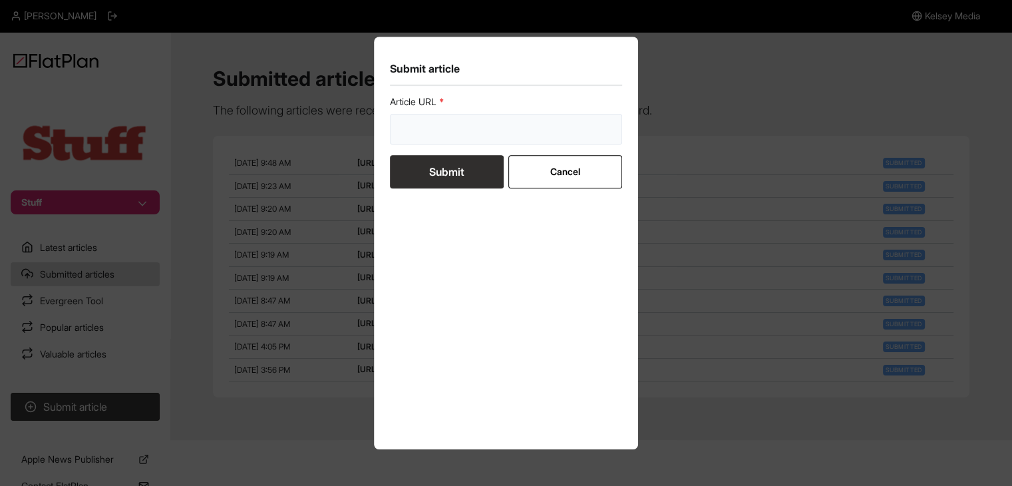
click at [417, 122] on input "url" at bounding box center [506, 129] width 233 height 31
paste input "[URL][DOMAIN_NAME]"
type input "[URL][DOMAIN_NAME]"
click at [424, 176] on button "Submit" at bounding box center [447, 171] width 114 height 33
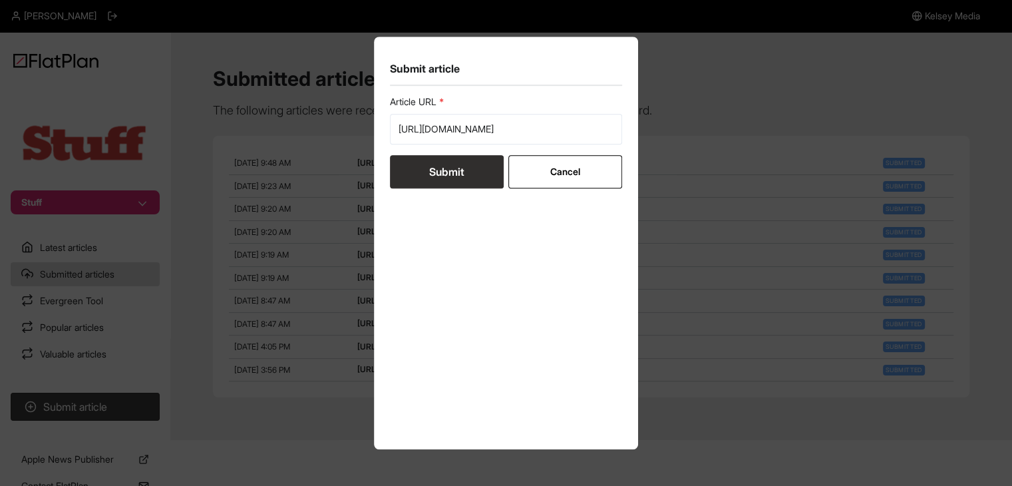
scroll to position [0, 0]
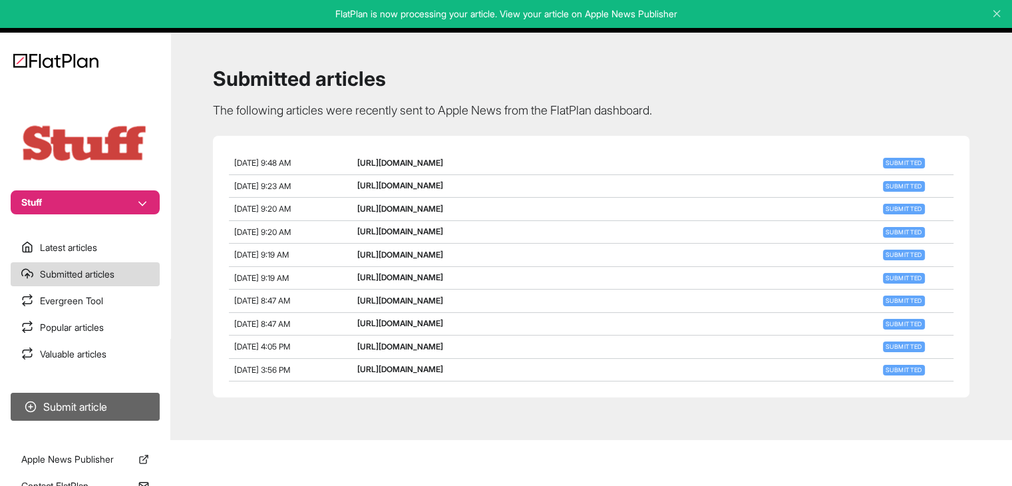
click at [126, 407] on button "Submit article" at bounding box center [85, 407] width 149 height 28
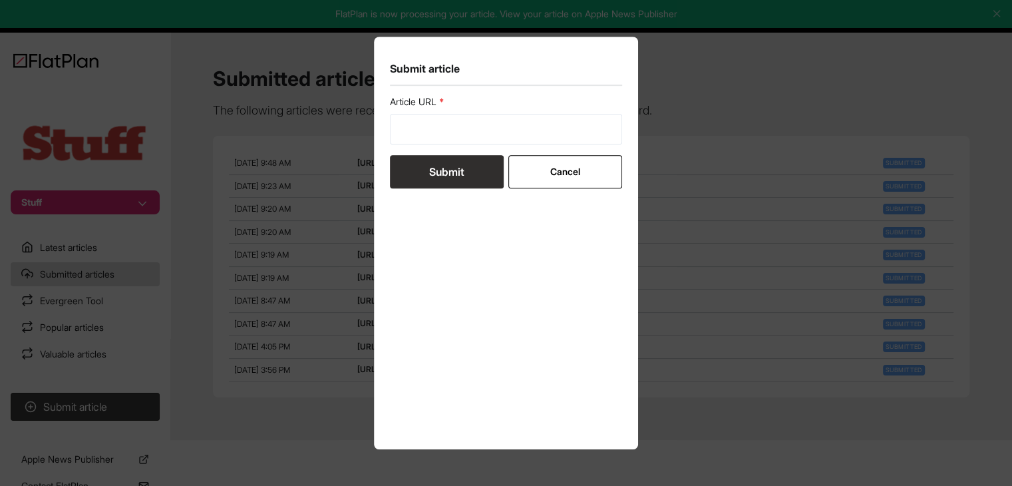
click at [456, 155] on button "Submit" at bounding box center [447, 171] width 114 height 33
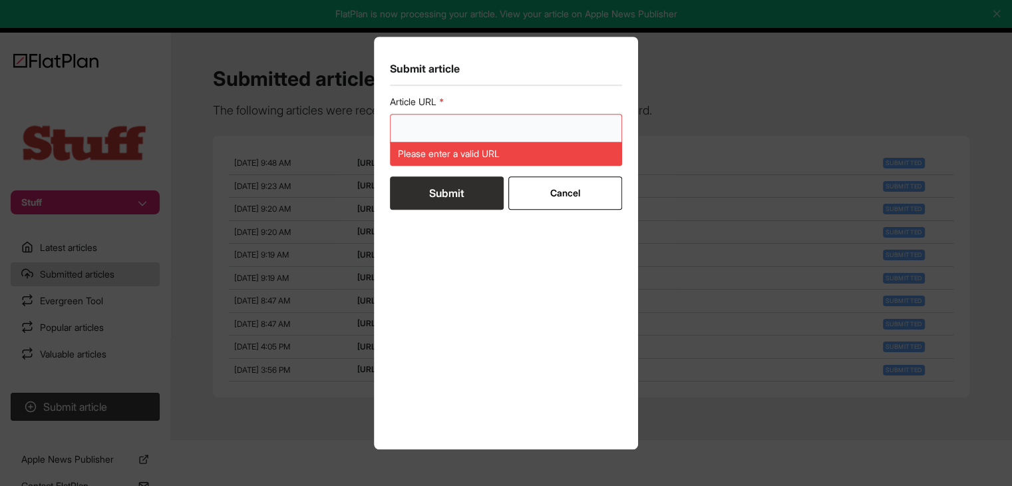
click at [450, 136] on input "url" at bounding box center [506, 129] width 233 height 31
paste input "[URL][DOMAIN_NAME]"
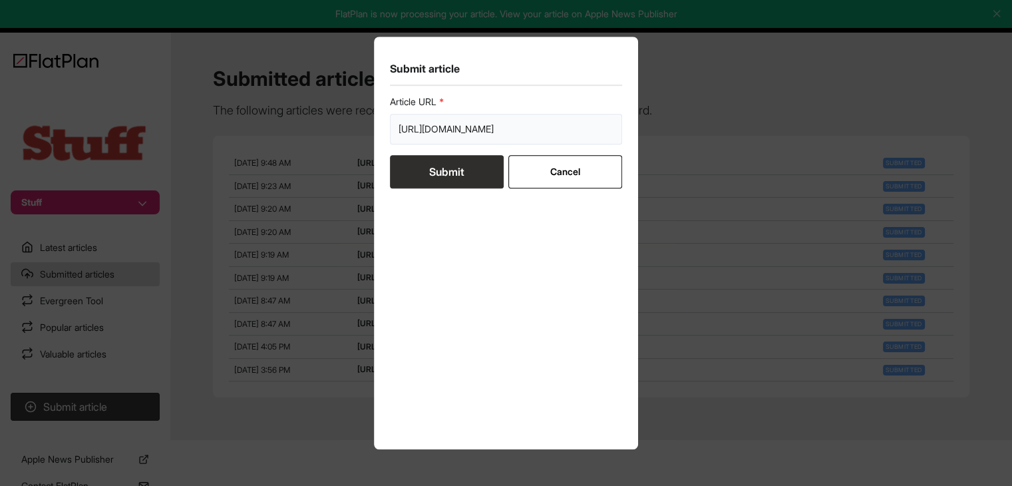
scroll to position [0, 205]
type input "[URL][DOMAIN_NAME]"
click at [445, 176] on button "Submit" at bounding box center [447, 171] width 114 height 33
